Goal: Find specific page/section

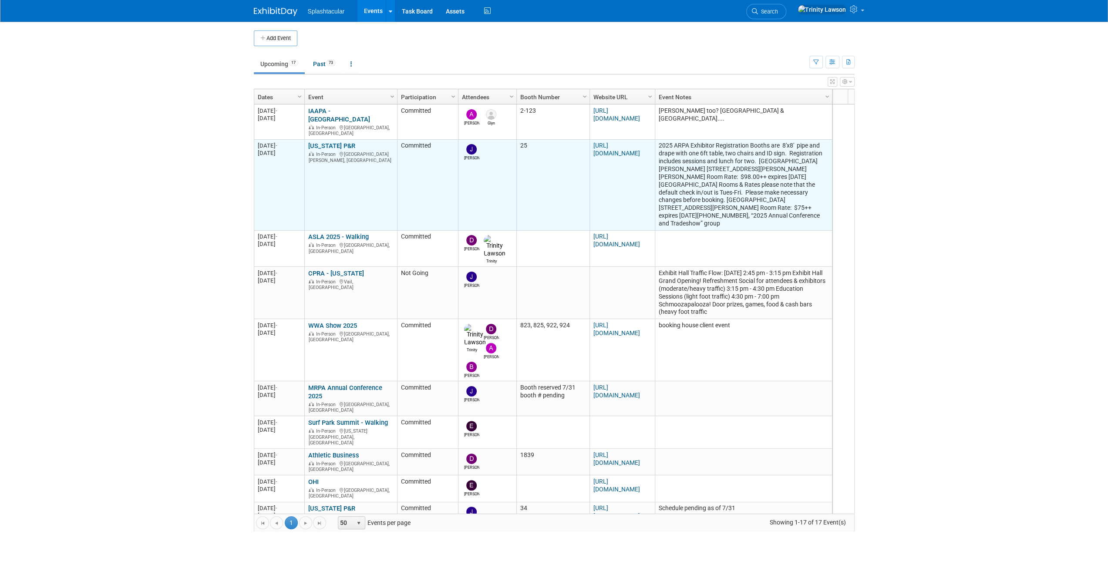
click at [323, 142] on link "[US_STATE] P&R" at bounding box center [331, 146] width 47 height 8
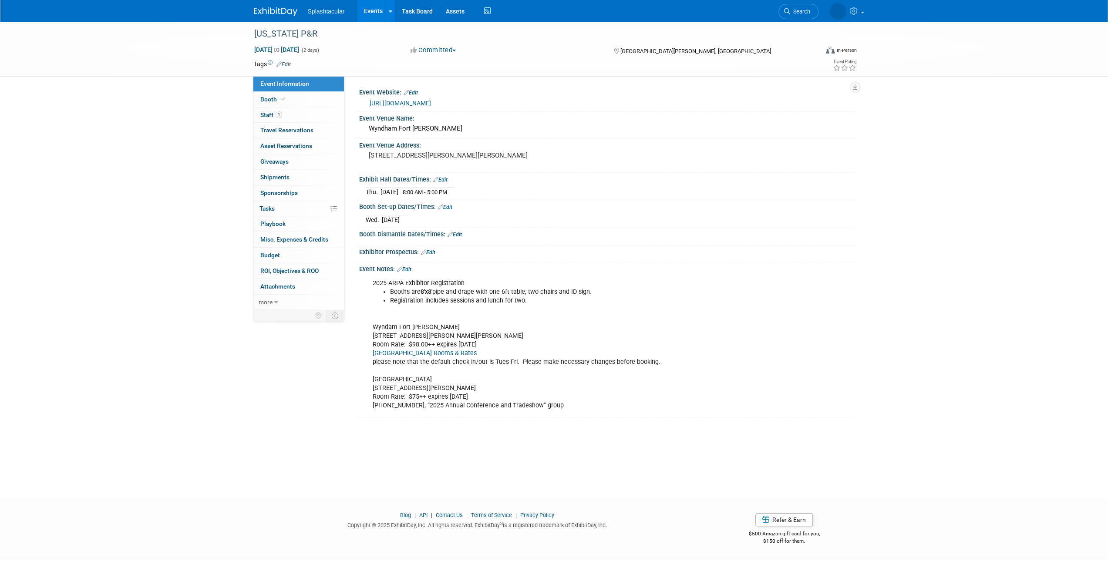
click at [380, 10] on link "Events" at bounding box center [373, 11] width 32 height 22
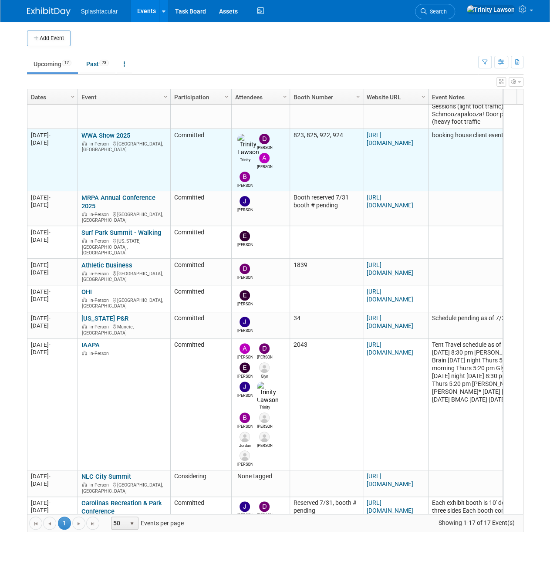
scroll to position [138, 0]
